Goal: Obtain resource: Obtain resource

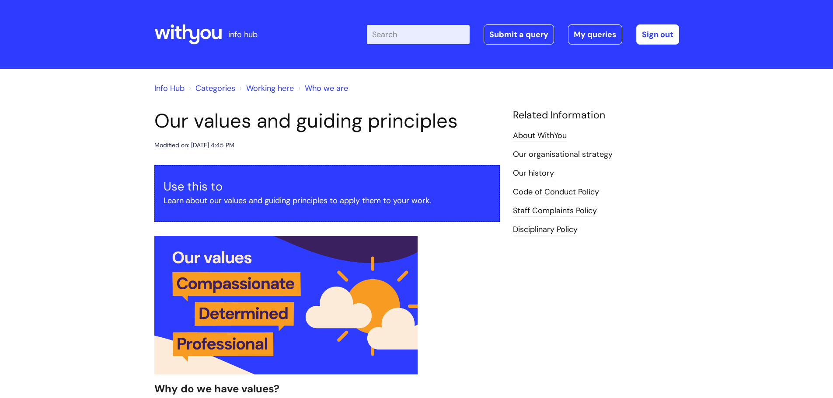
scroll to position [1093, 0]
click at [176, 89] on link "Info Hub" at bounding box center [169, 88] width 30 height 10
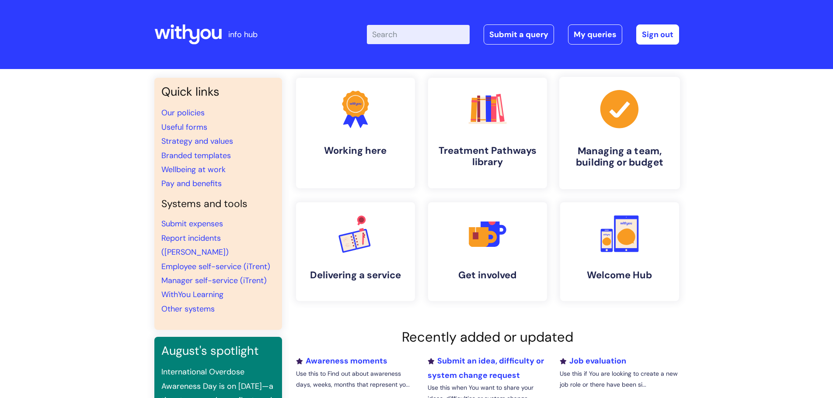
click at [615, 150] on h4 "Managing a team, building or budget" at bounding box center [619, 157] width 107 height 24
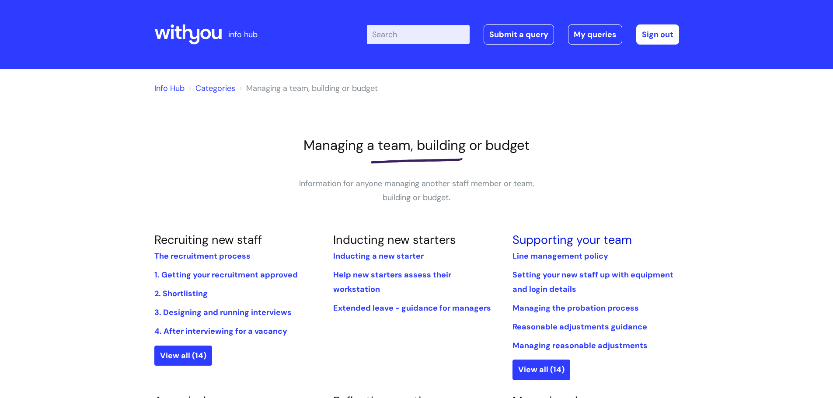
click at [561, 243] on link "Supporting your team" at bounding box center [572, 239] width 119 height 15
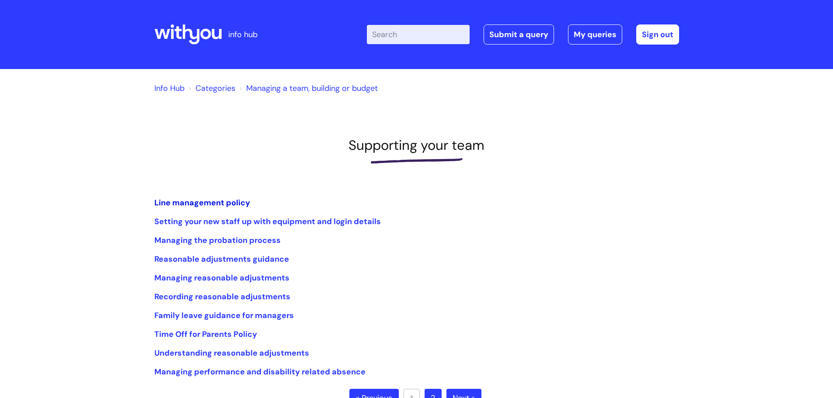
click at [233, 204] on link "Line management policy" at bounding box center [202, 203] width 96 height 10
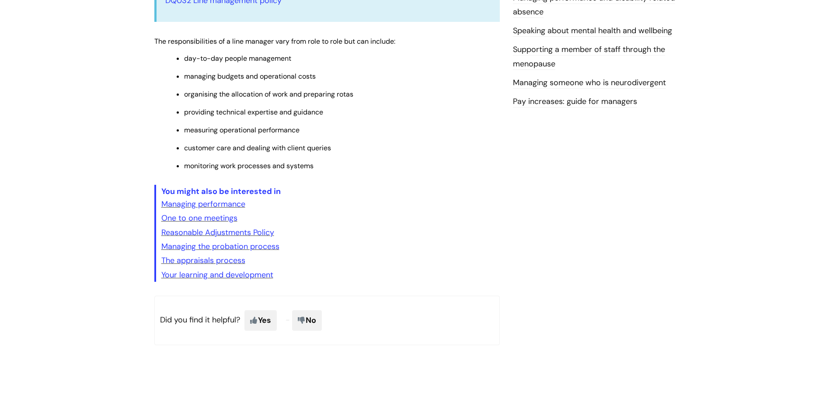
scroll to position [306, 0]
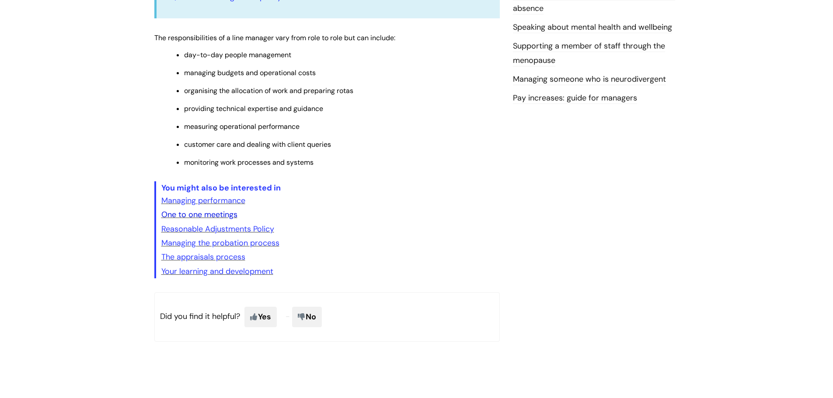
click at [202, 217] on link "One to one meetings" at bounding box center [199, 214] width 76 height 10
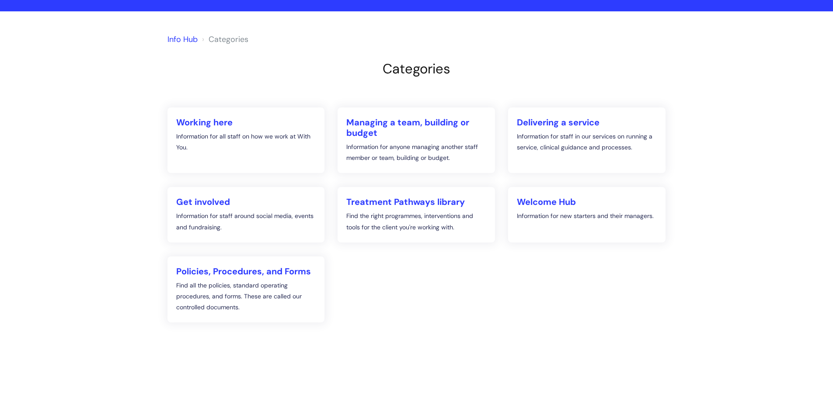
scroll to position [34, 0]
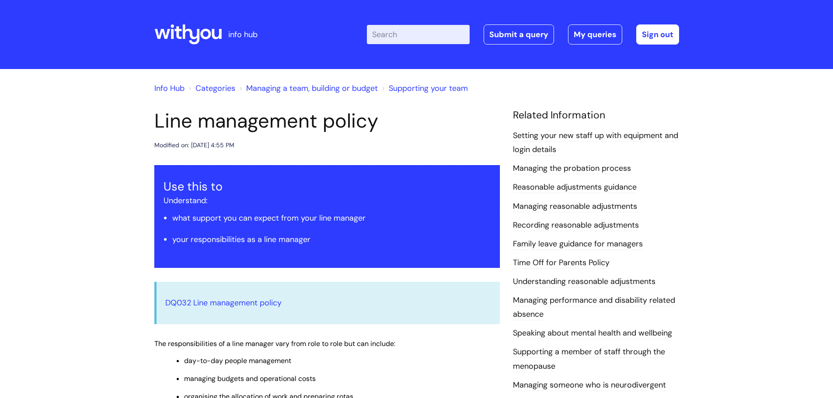
scroll to position [306, 0]
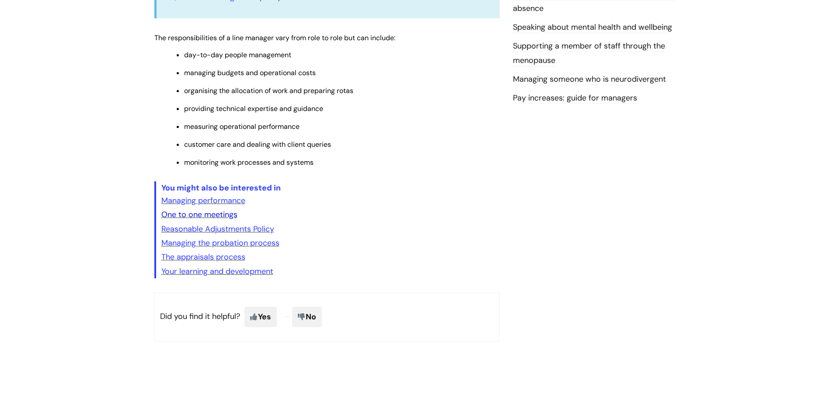
click at [212, 216] on link "One to one meetings" at bounding box center [199, 214] width 76 height 10
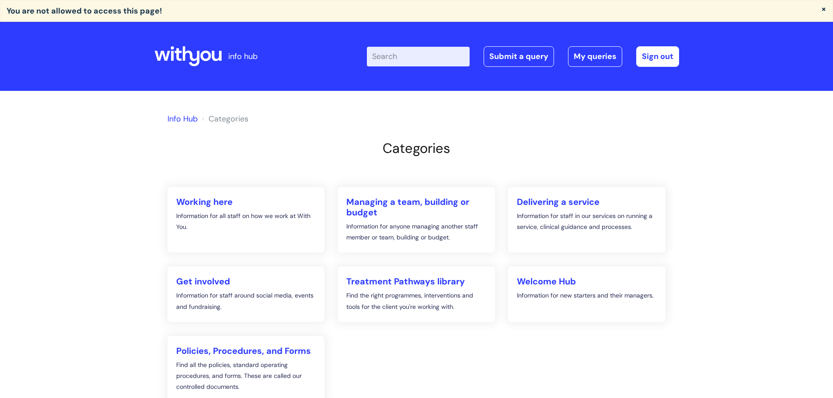
click at [185, 119] on link "Info Hub" at bounding box center [182, 119] width 30 height 10
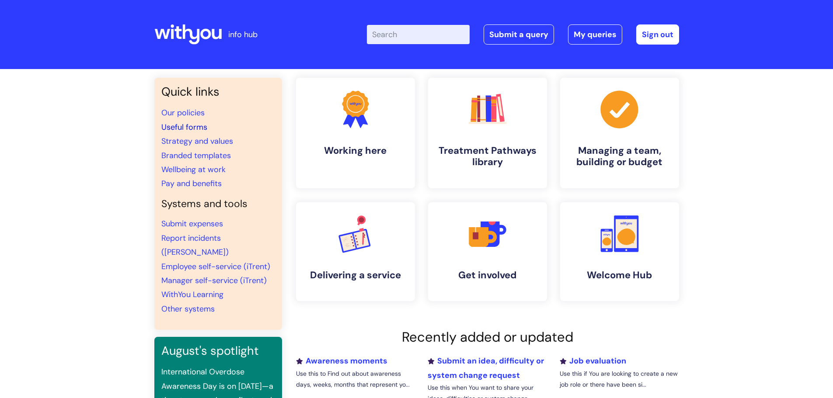
click at [181, 124] on link "Useful forms" at bounding box center [184, 127] width 46 height 10
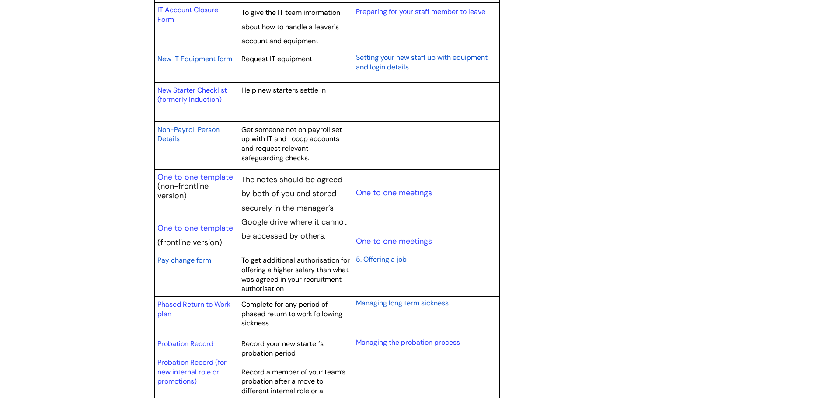
scroll to position [962, 0]
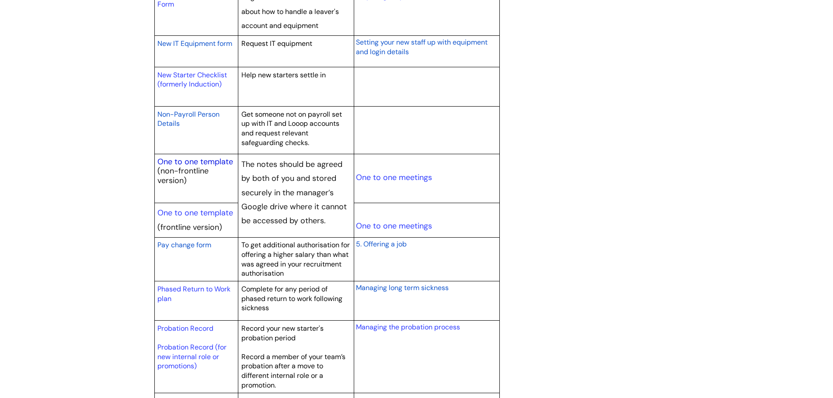
click at [201, 162] on link "One to one template" at bounding box center [195, 162] width 76 height 10
